Goal: Find specific page/section: Find specific page/section

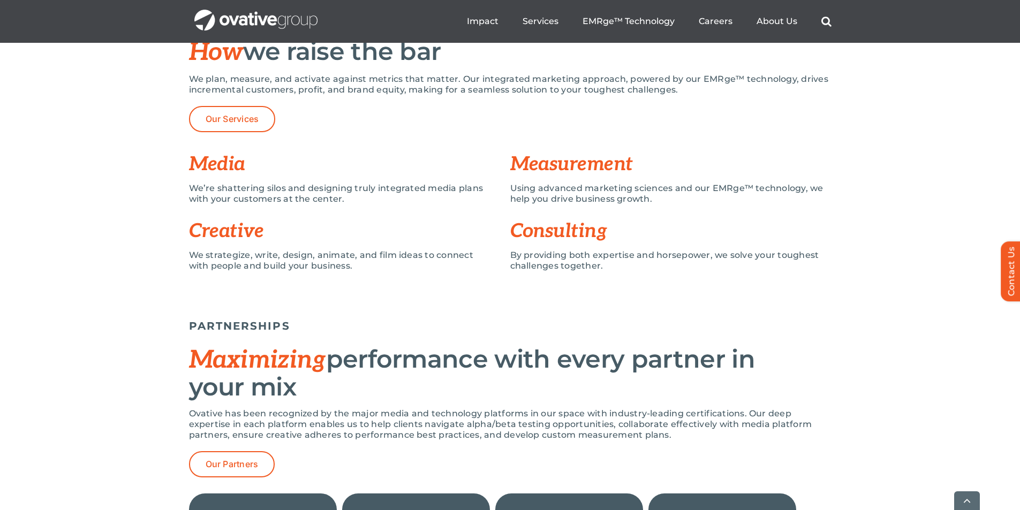
scroll to position [803, 0]
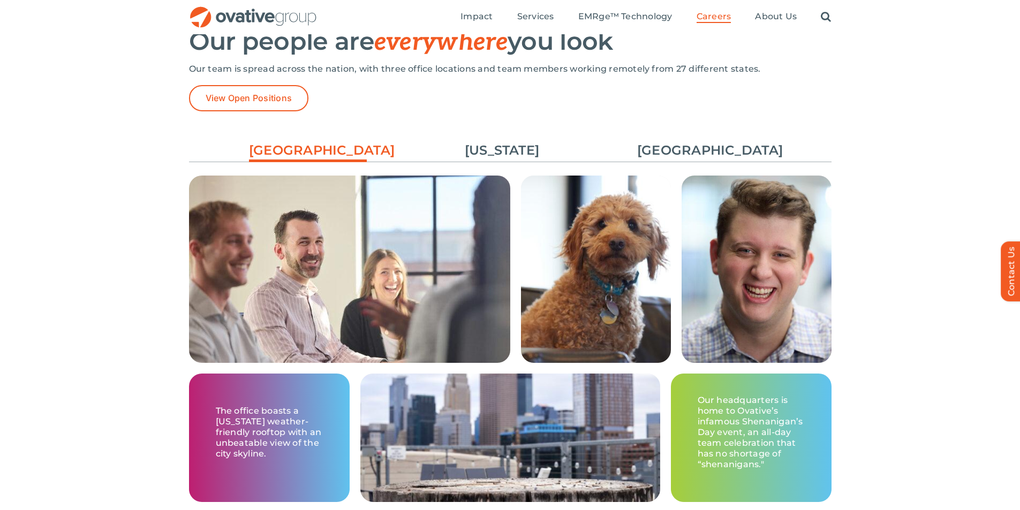
scroll to position [1504, 0]
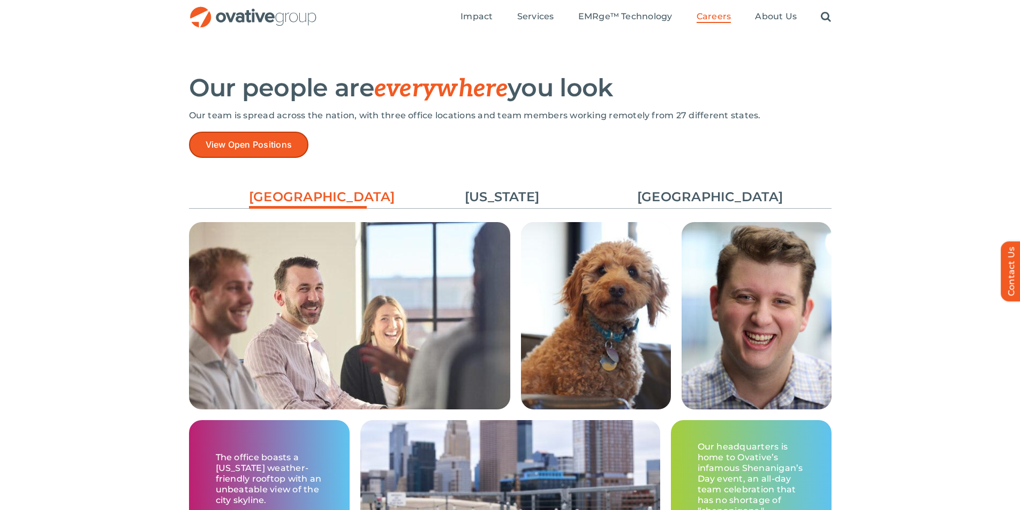
click at [253, 134] on link "View Open Positions" at bounding box center [249, 145] width 120 height 26
